Goal: Task Accomplishment & Management: Manage account settings

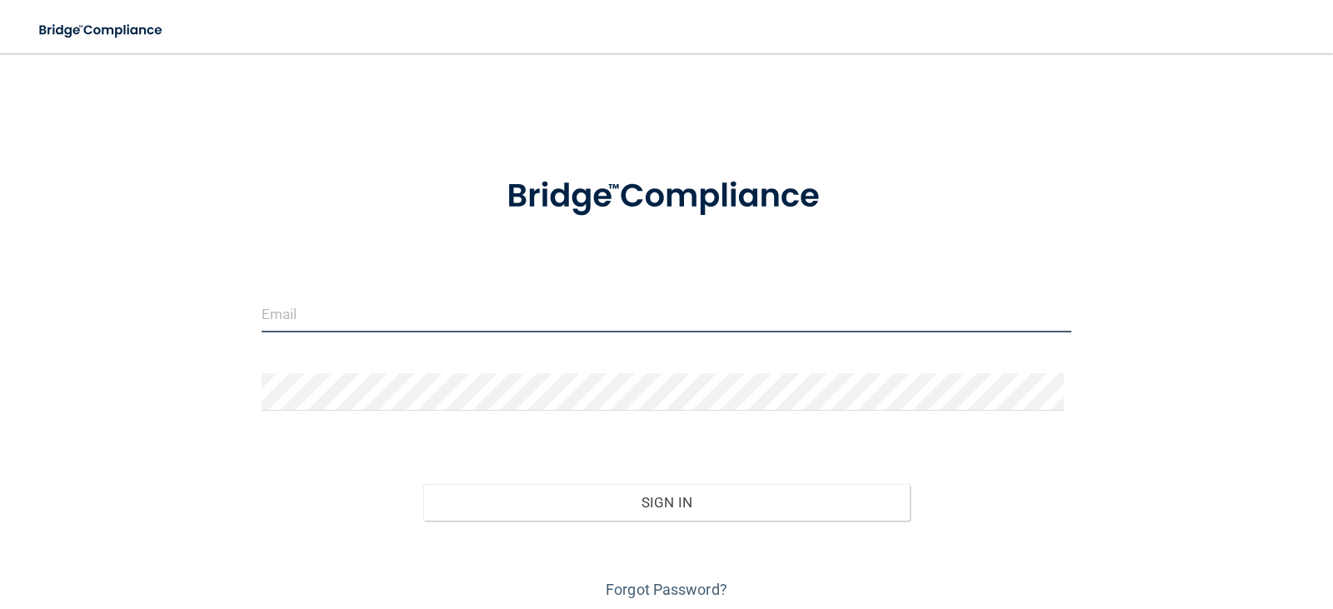
click at [402, 321] on input "email" at bounding box center [667, 313] width 810 height 37
type input "[PERSON_NAME][EMAIL_ADDRESS][DOMAIN_NAME]"
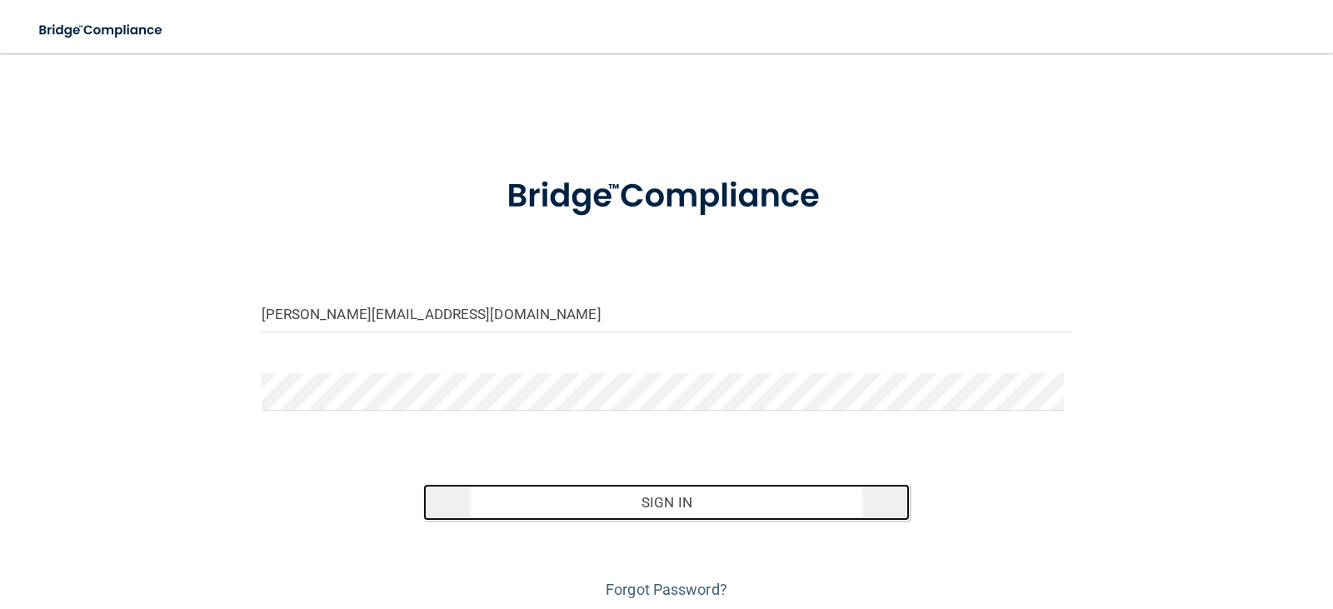
click at [546, 506] on button "Sign In" at bounding box center [666, 502] width 486 height 37
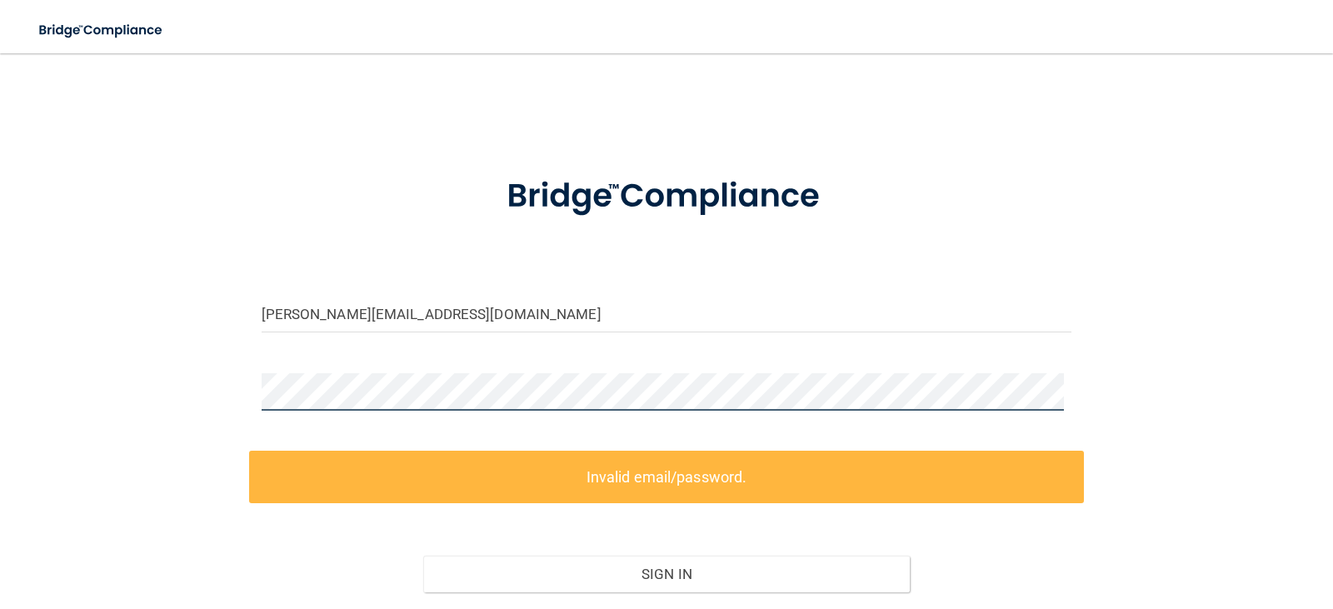
click at [185, 376] on div "[PERSON_NAME][EMAIL_ADDRESS][DOMAIN_NAME] Invalid email/password. You don't hav…" at bounding box center [666, 372] width 1266 height 605
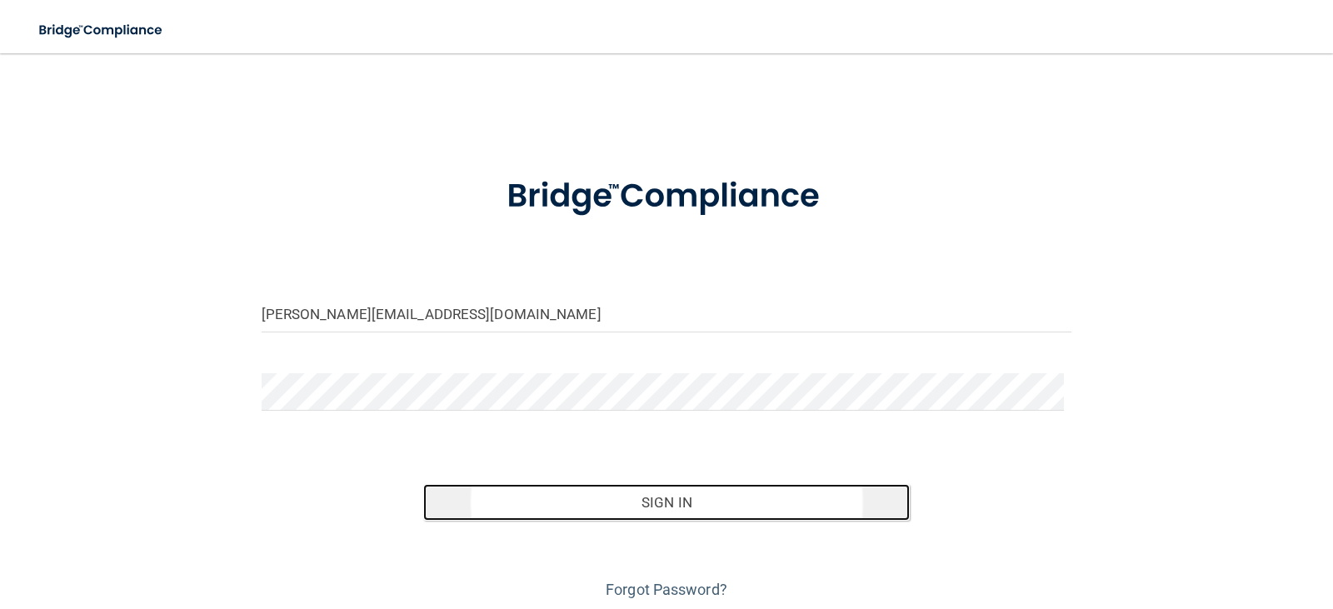
click at [634, 489] on button "Sign In" at bounding box center [666, 502] width 486 height 37
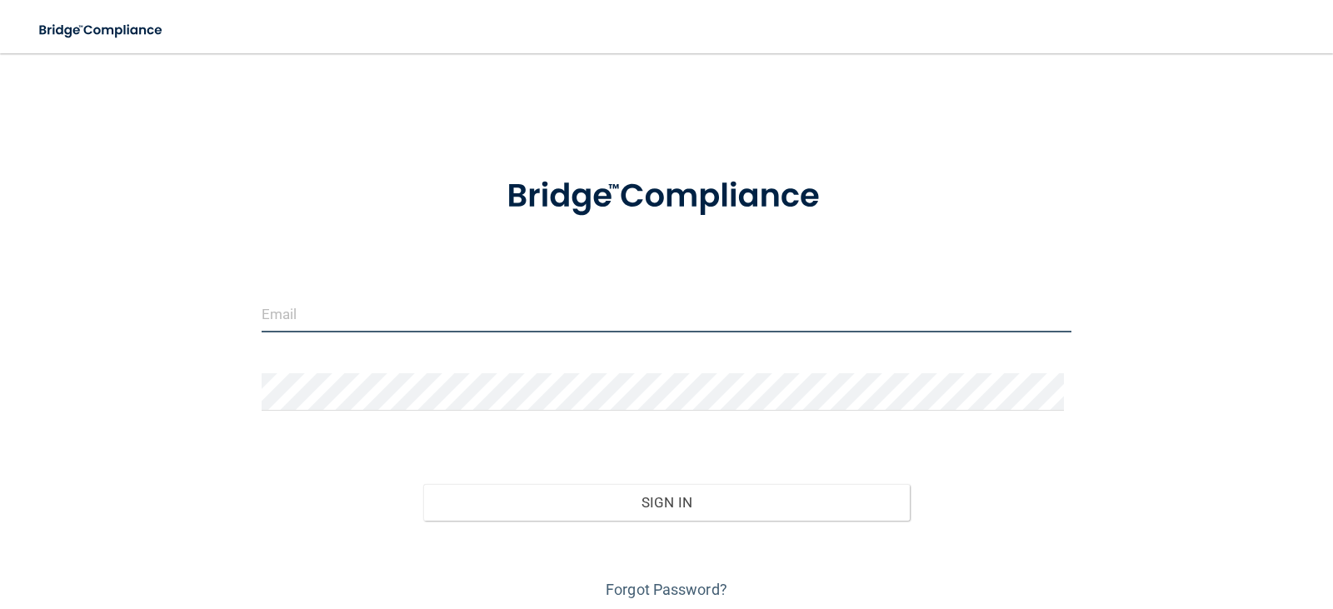
click at [396, 311] on input "email" at bounding box center [667, 313] width 810 height 37
type input "[PERSON_NAME][EMAIL_ADDRESS][DOMAIN_NAME]"
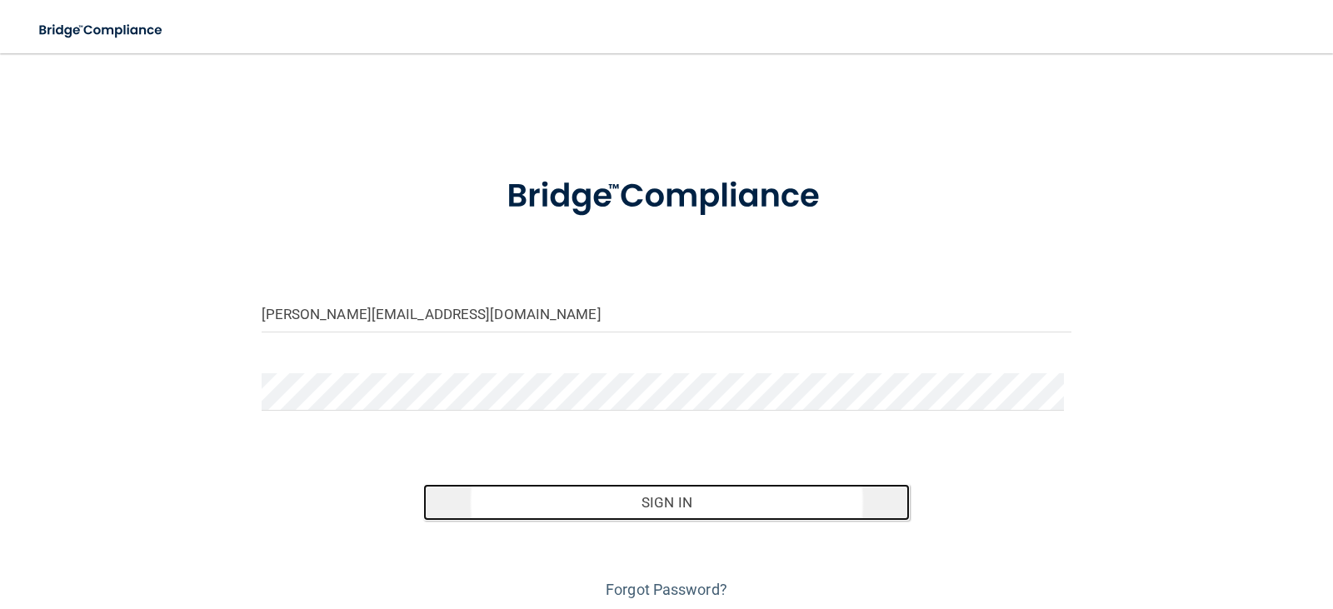
click at [677, 506] on button "Sign In" at bounding box center [666, 502] width 486 height 37
